Goal: Information Seeking & Learning: Learn about a topic

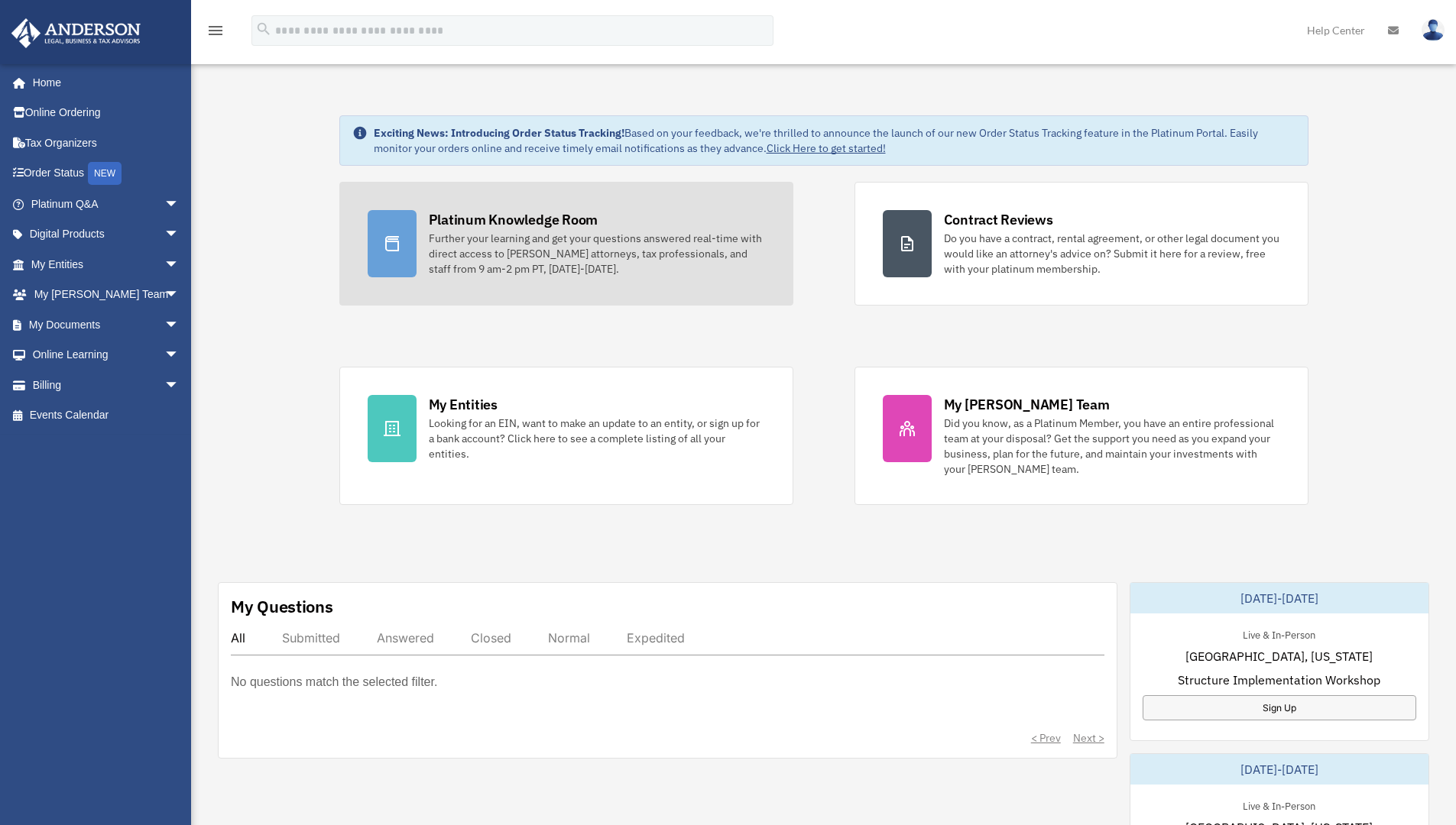
click at [680, 246] on div "Further your learning and get your questions answered real-time with direct acc…" at bounding box center [597, 254] width 337 height 46
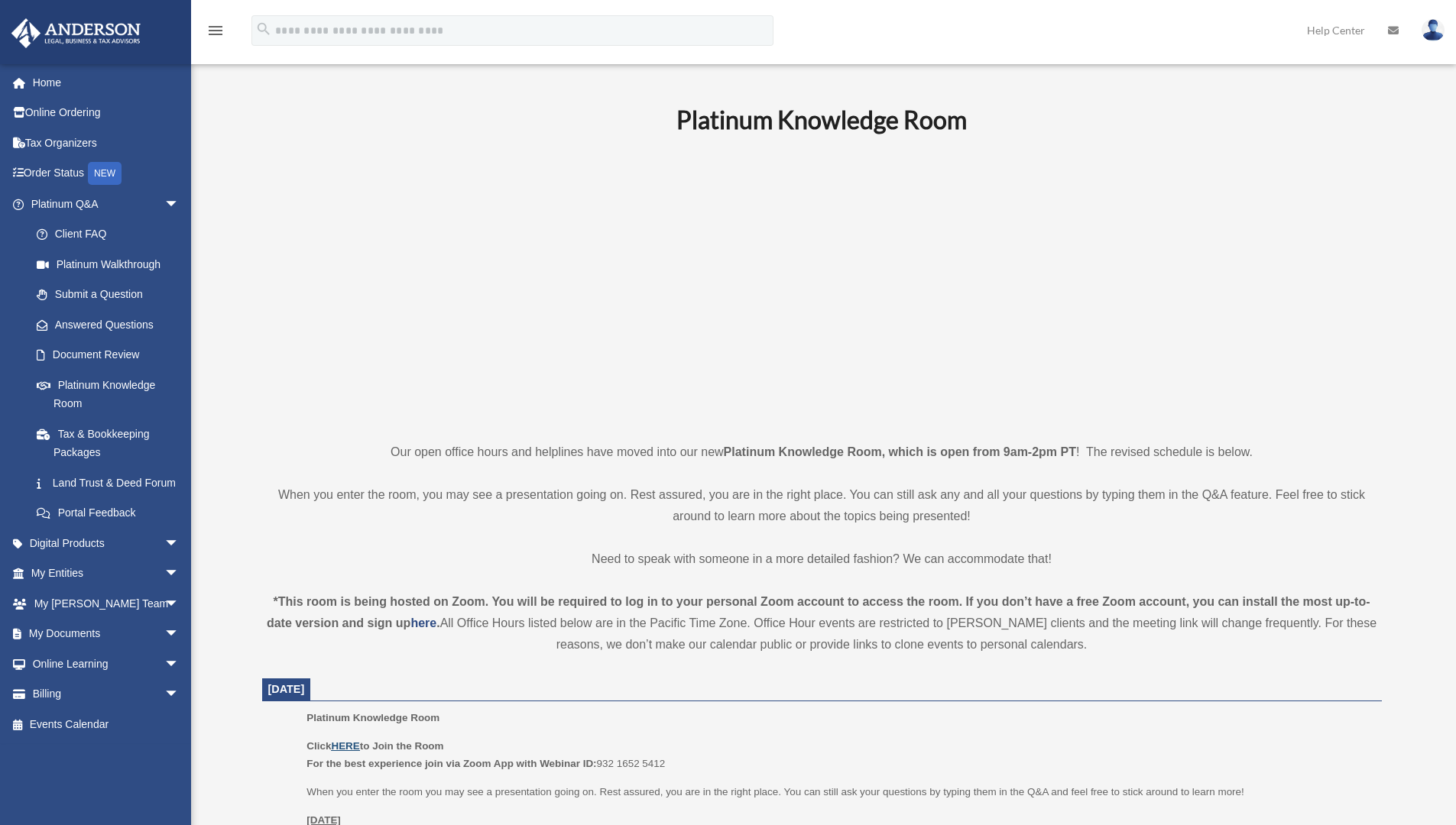
click at [347, 741] on u "HERE" at bounding box center [344, 745] width 28 height 11
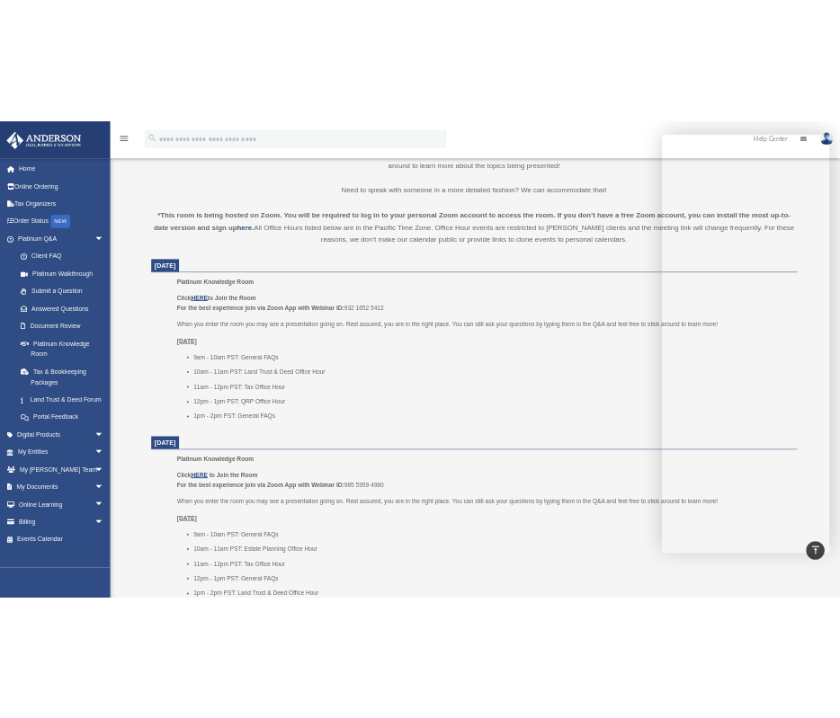
scroll to position [530, 0]
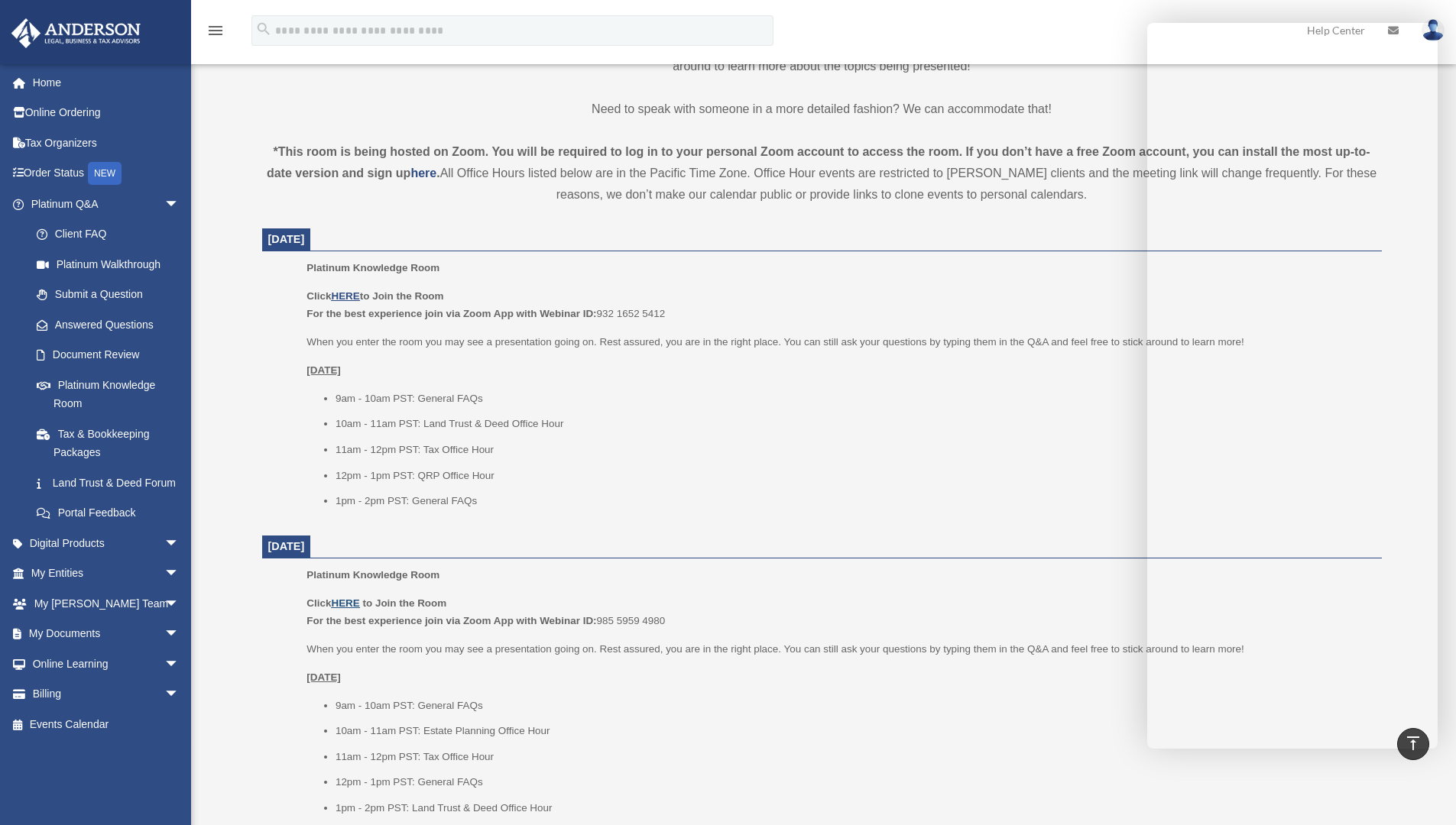
click at [355, 606] on u "HERE" at bounding box center [344, 602] width 28 height 11
click at [340, 295] on u "HERE" at bounding box center [344, 296] width 28 height 11
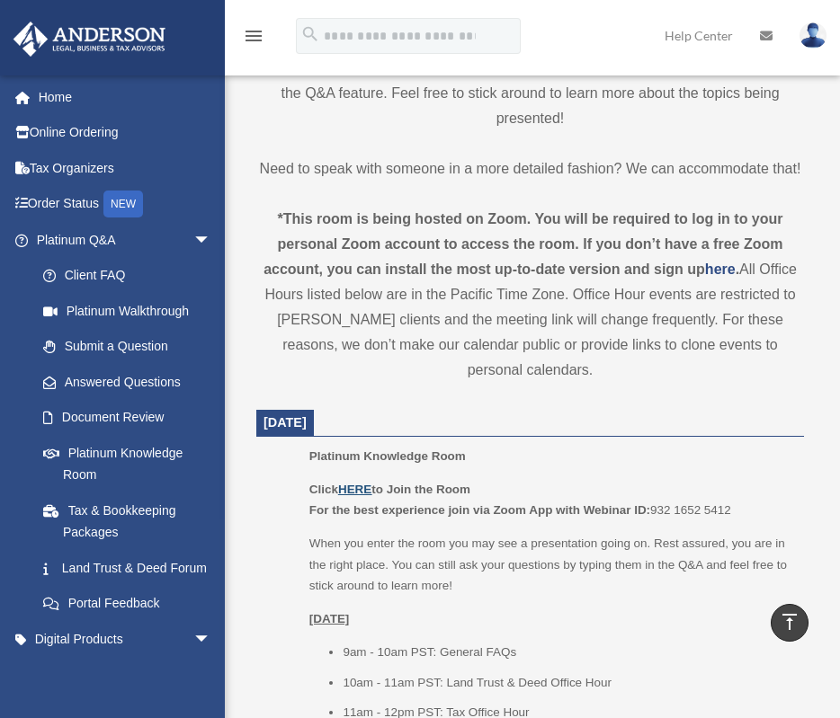
click at [356, 483] on u "HERE" at bounding box center [354, 489] width 33 height 13
